Goal: Obtain resource: Obtain resource

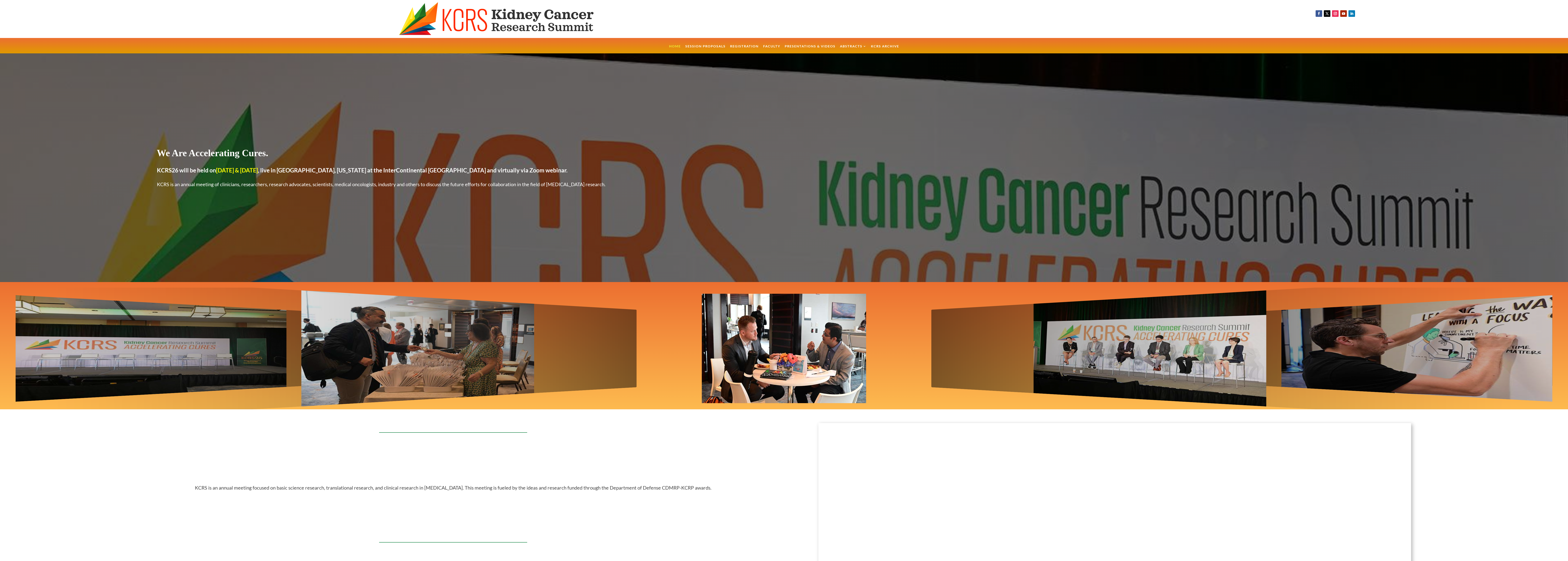
click at [709, 44] on ul "Home Session Proposals Registration Faculty Presentations & Videos Abstracts KC…" at bounding box center [784, 46] width 234 height 16
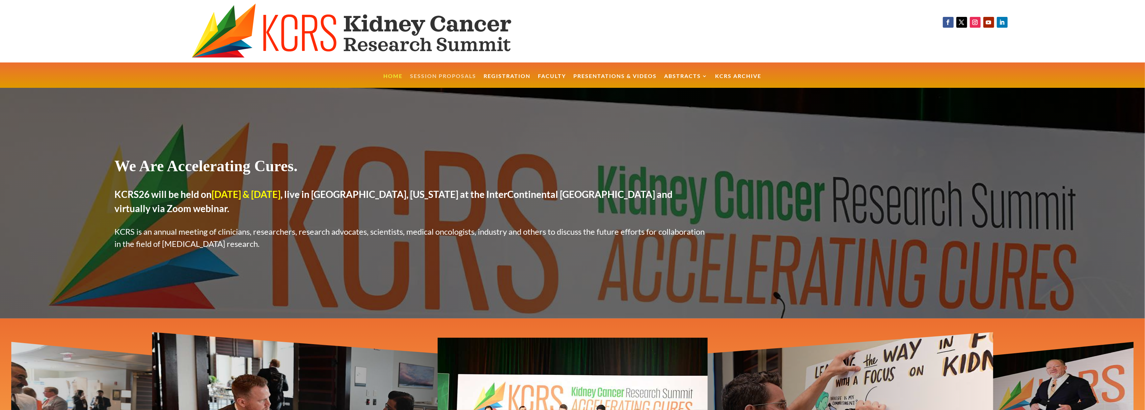
click at [440, 74] on link "Session Proposals" at bounding box center [443, 81] width 66 height 15
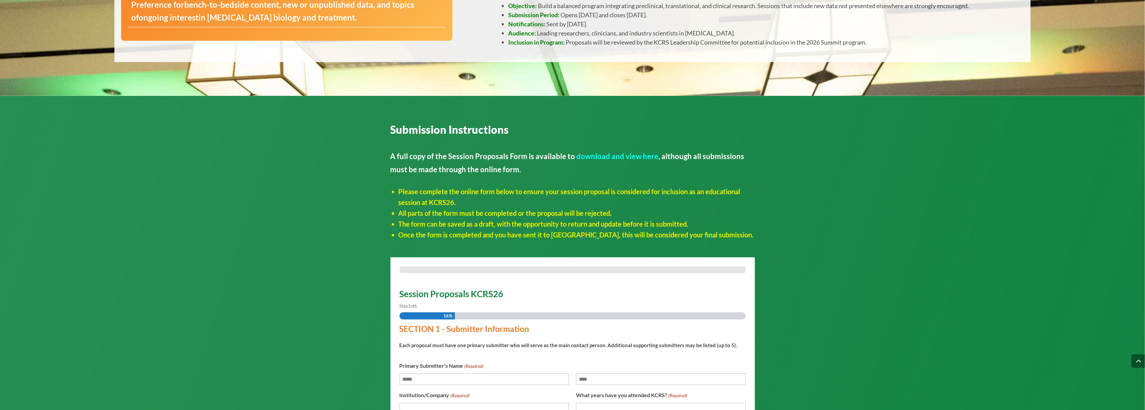
scroll to position [474, 0]
click at [614, 160] on link "download and view here" at bounding box center [618, 155] width 82 height 9
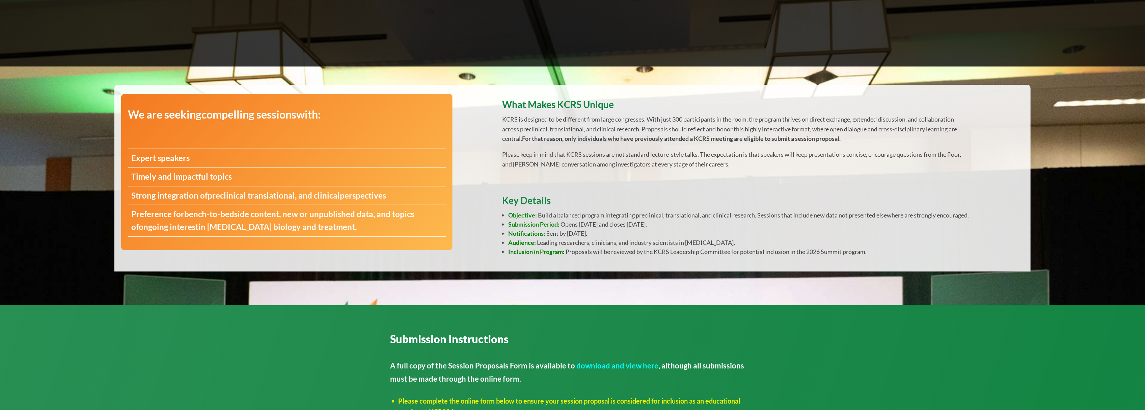
scroll to position [262, 0]
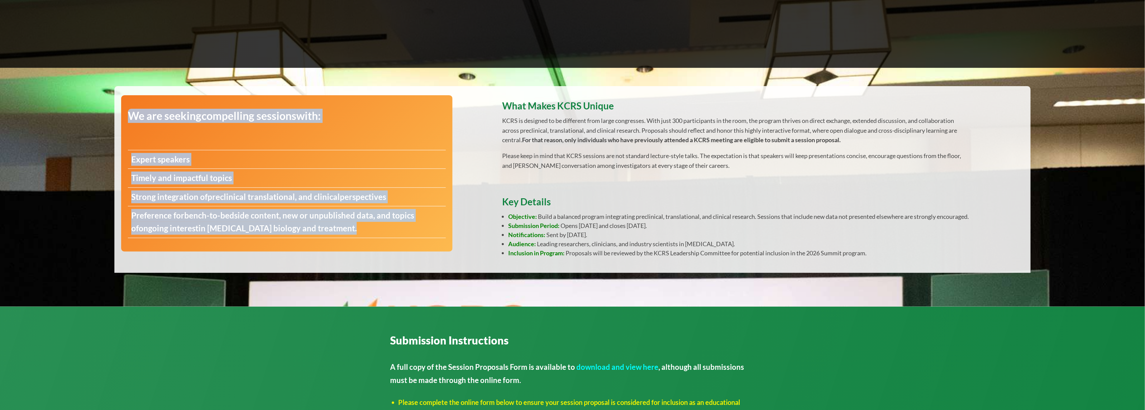
drag, startPoint x: 349, startPoint y: 229, endPoint x: 126, endPoint y: 116, distance: 249.4
click at [126, 116] on div "We are seeking compelling sessions with: Expert speakers Timely and impactful t…" at bounding box center [286, 173] width 331 height 156
copy div "We are seeking compelling sessions with: Expert speakers Timely and impactful t…"
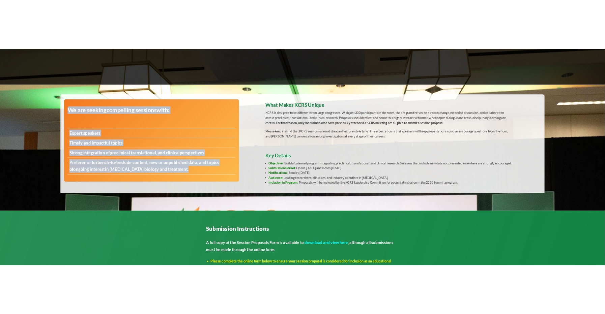
scroll to position [253, 0]
